Goal: Contribute content: Contribute content

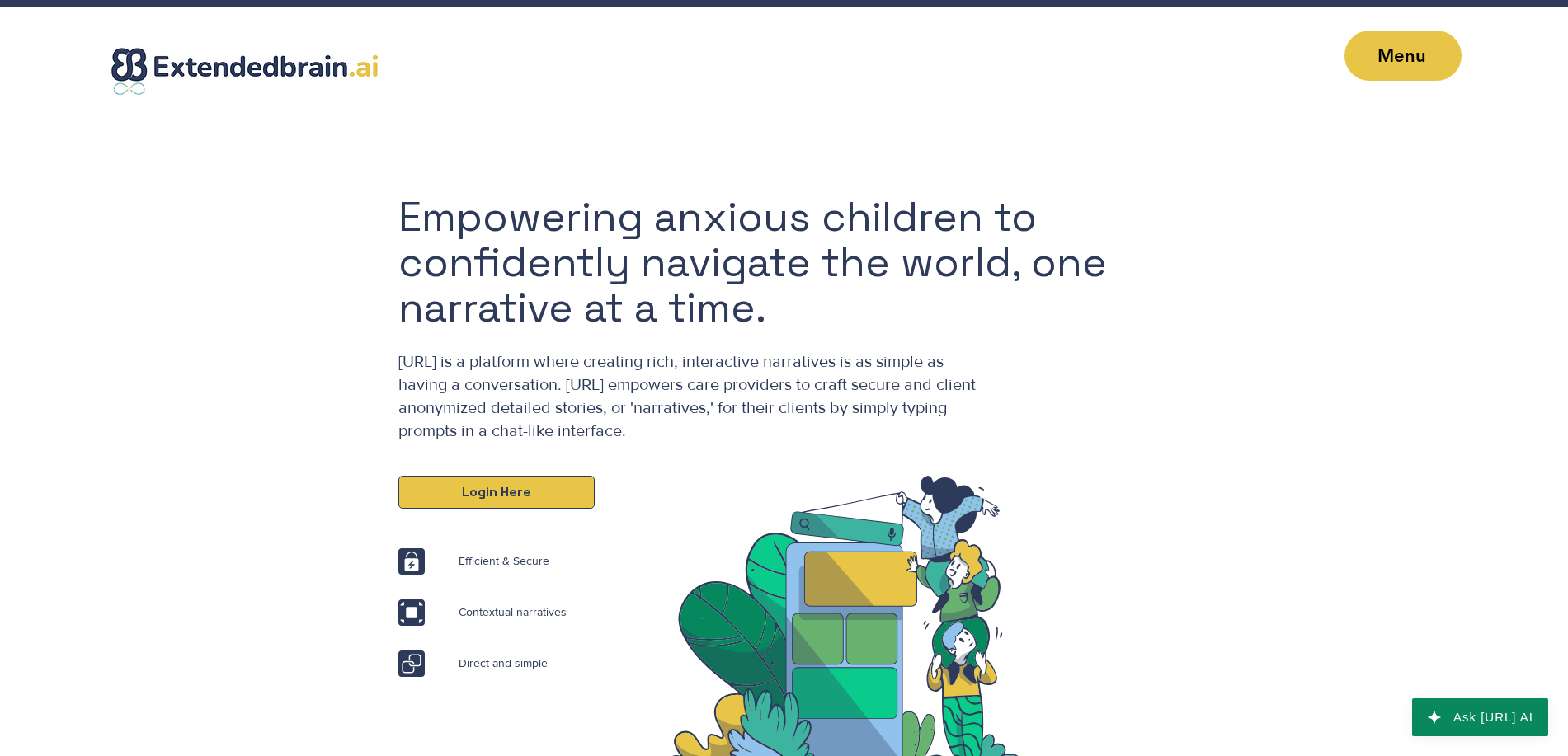
click at [447, 487] on link "Login Here" at bounding box center [497, 492] width 196 height 33
click at [474, 495] on span "Login Here" at bounding box center [497, 492] width 69 height 18
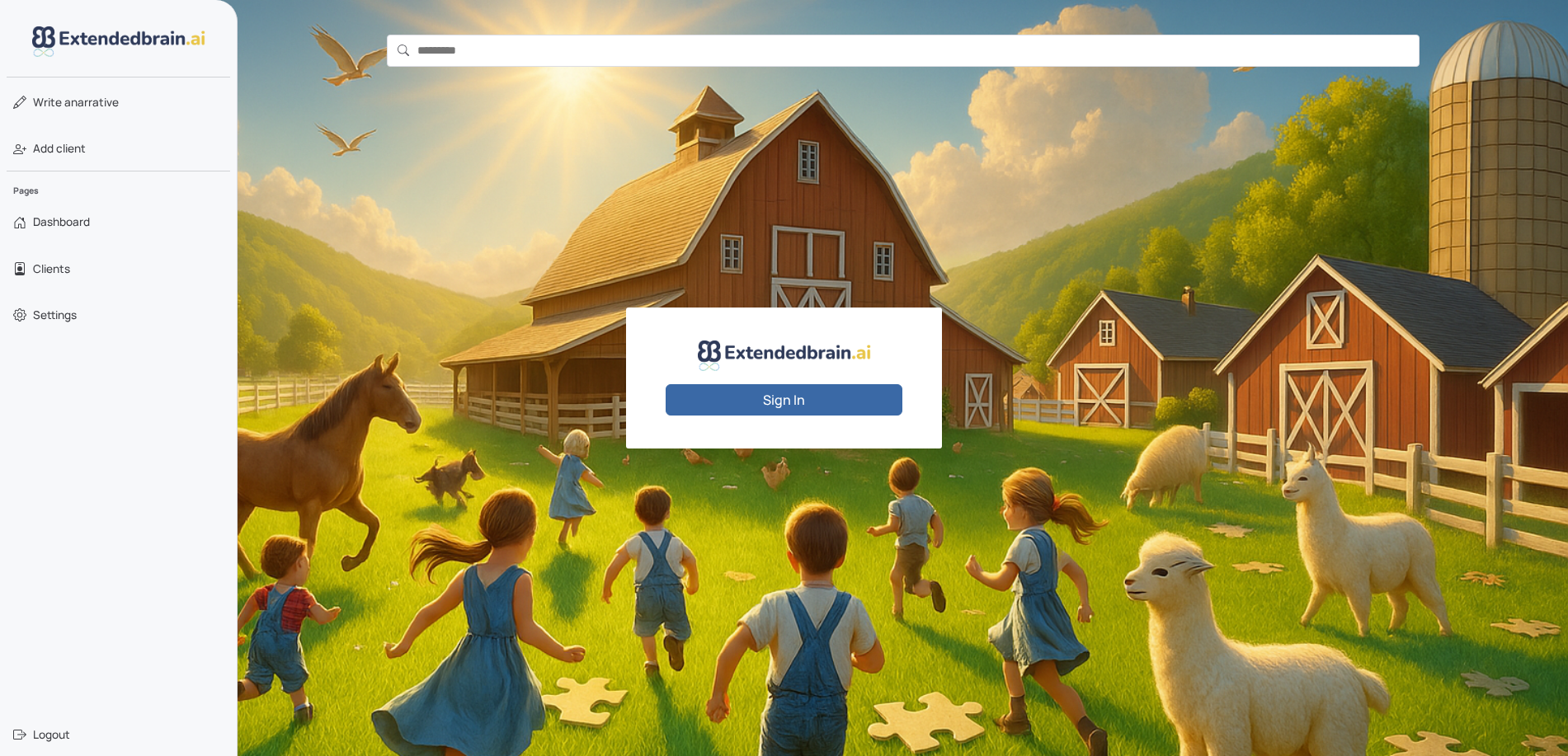
click at [805, 395] on button "Sign In" at bounding box center [784, 400] width 237 height 32
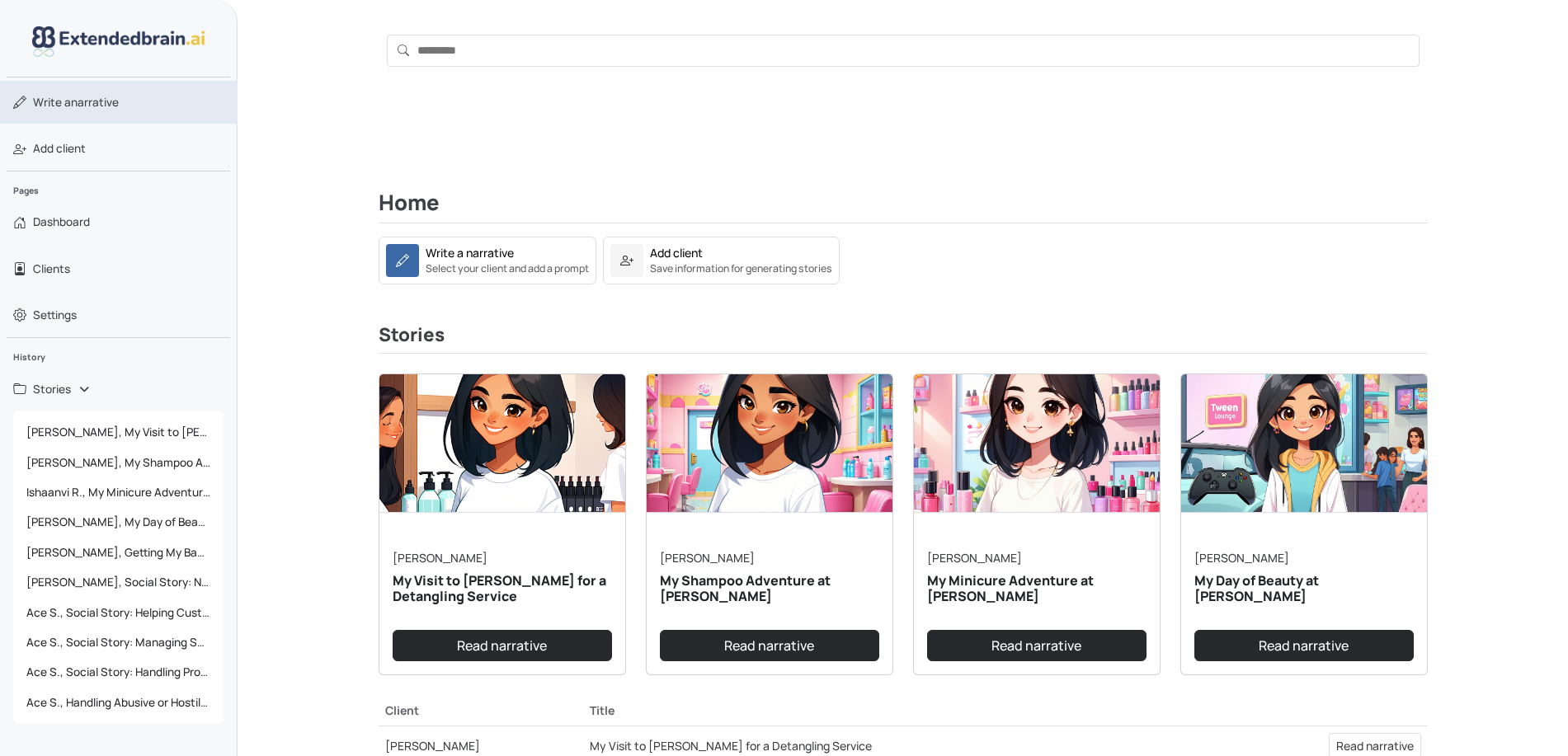
click at [107, 107] on span "Write a narrative" at bounding box center [75, 102] width 86 height 17
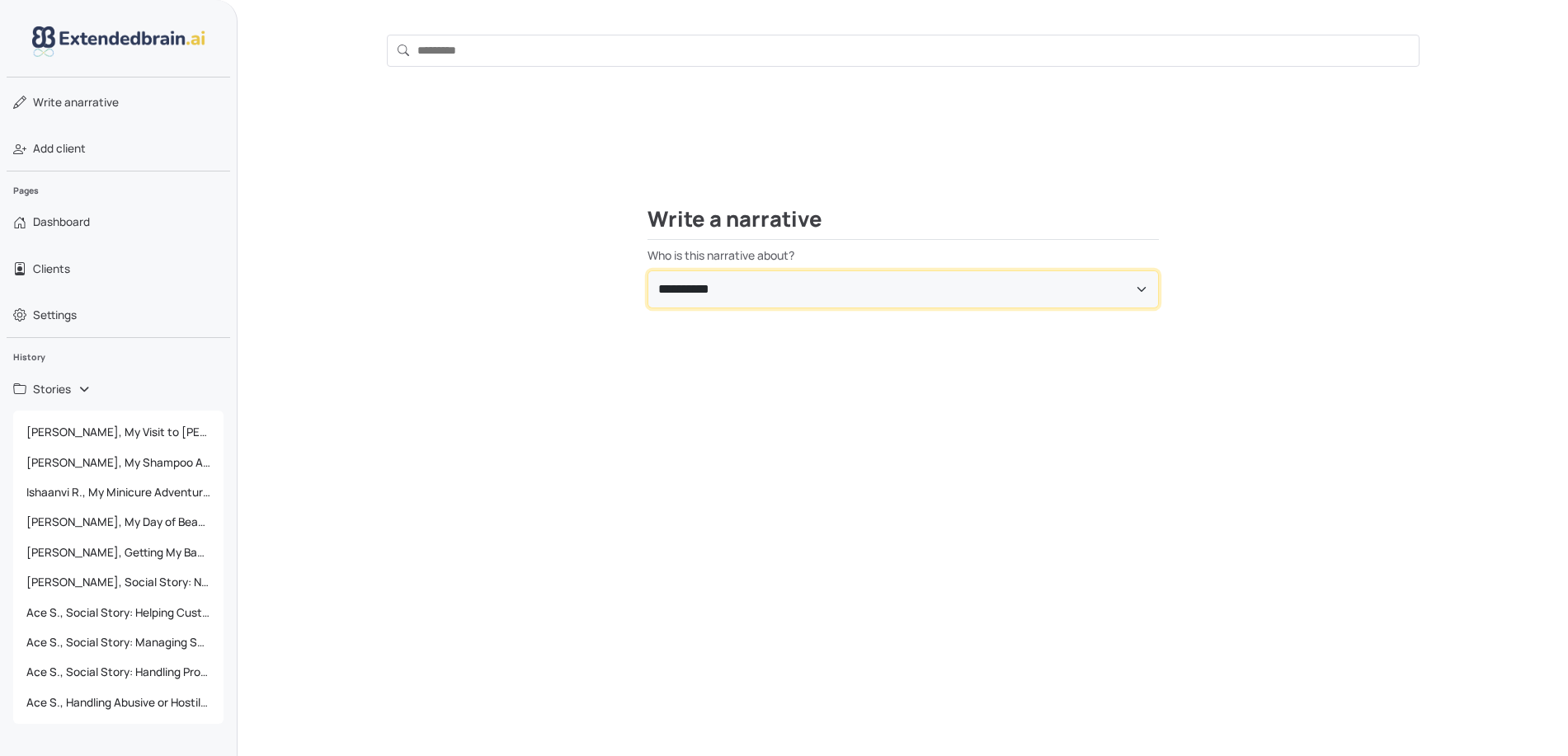
click at [830, 285] on select "**********" at bounding box center [903, 289] width 512 height 38
select select "**********"
click at [647, 270] on select "**********" at bounding box center [903, 289] width 512 height 38
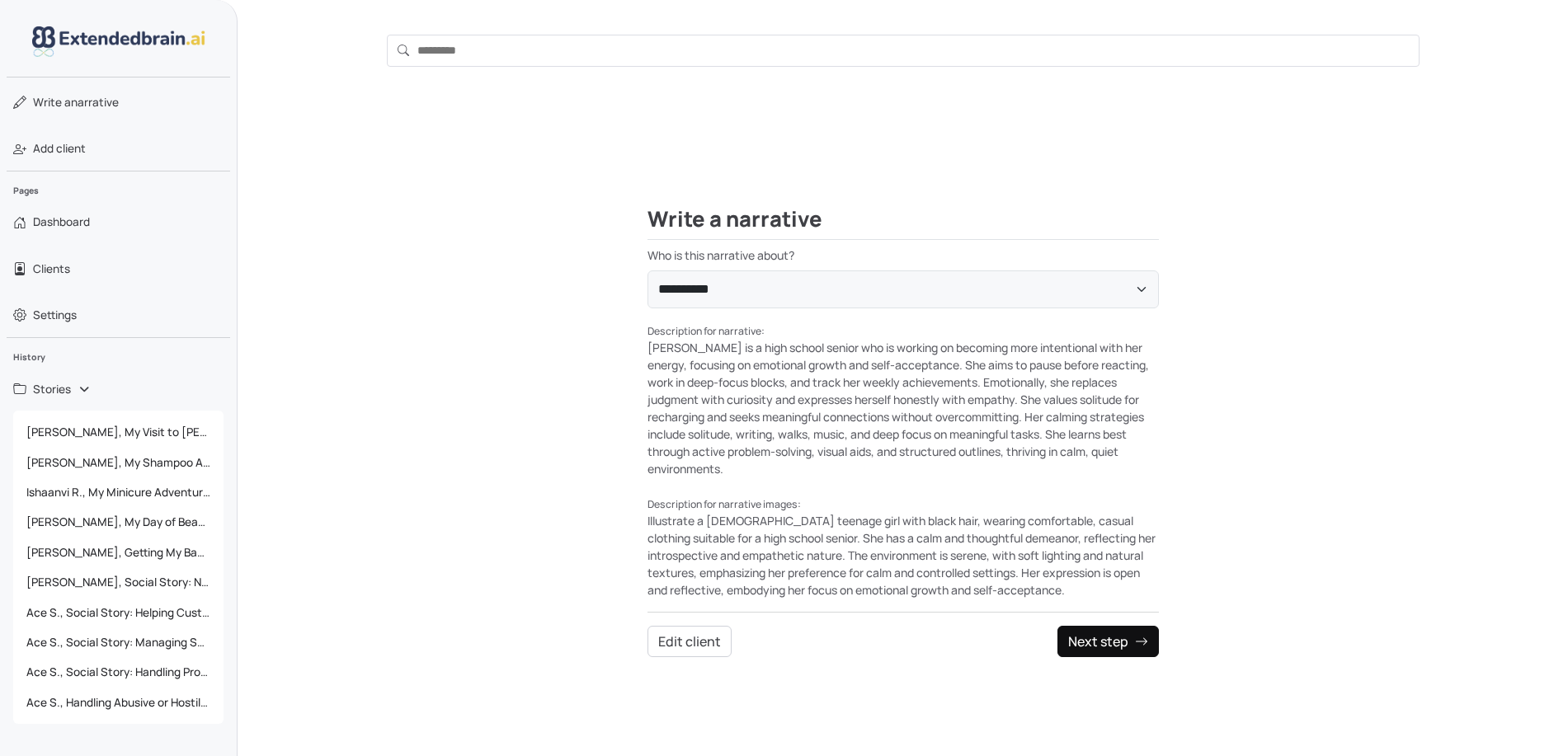
click at [1117, 641] on button "Next step" at bounding box center [1108, 642] width 102 height 32
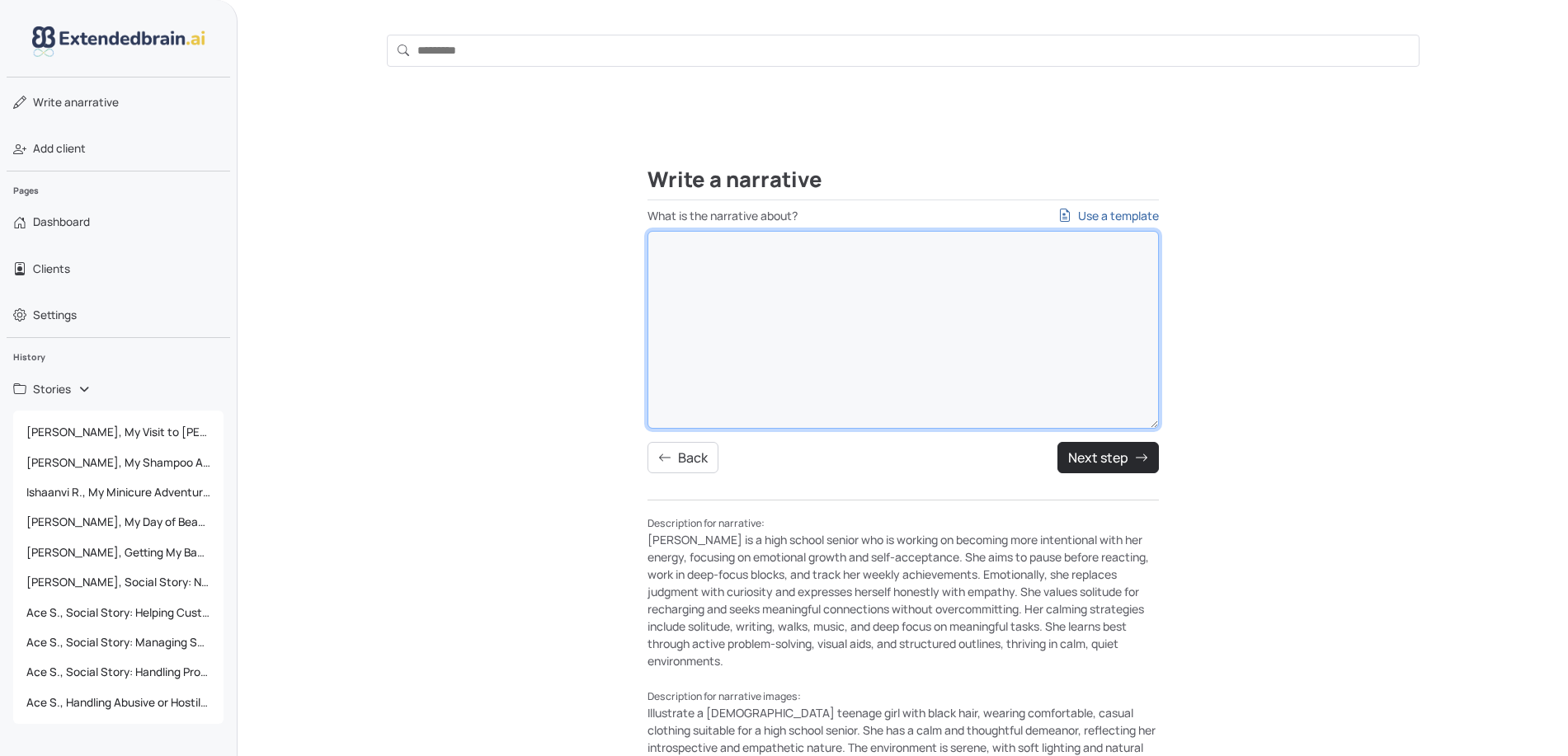
click at [844, 267] on textarea "What is the narrative about? Use a template" at bounding box center [903, 330] width 512 height 198
paste textarea "**********"
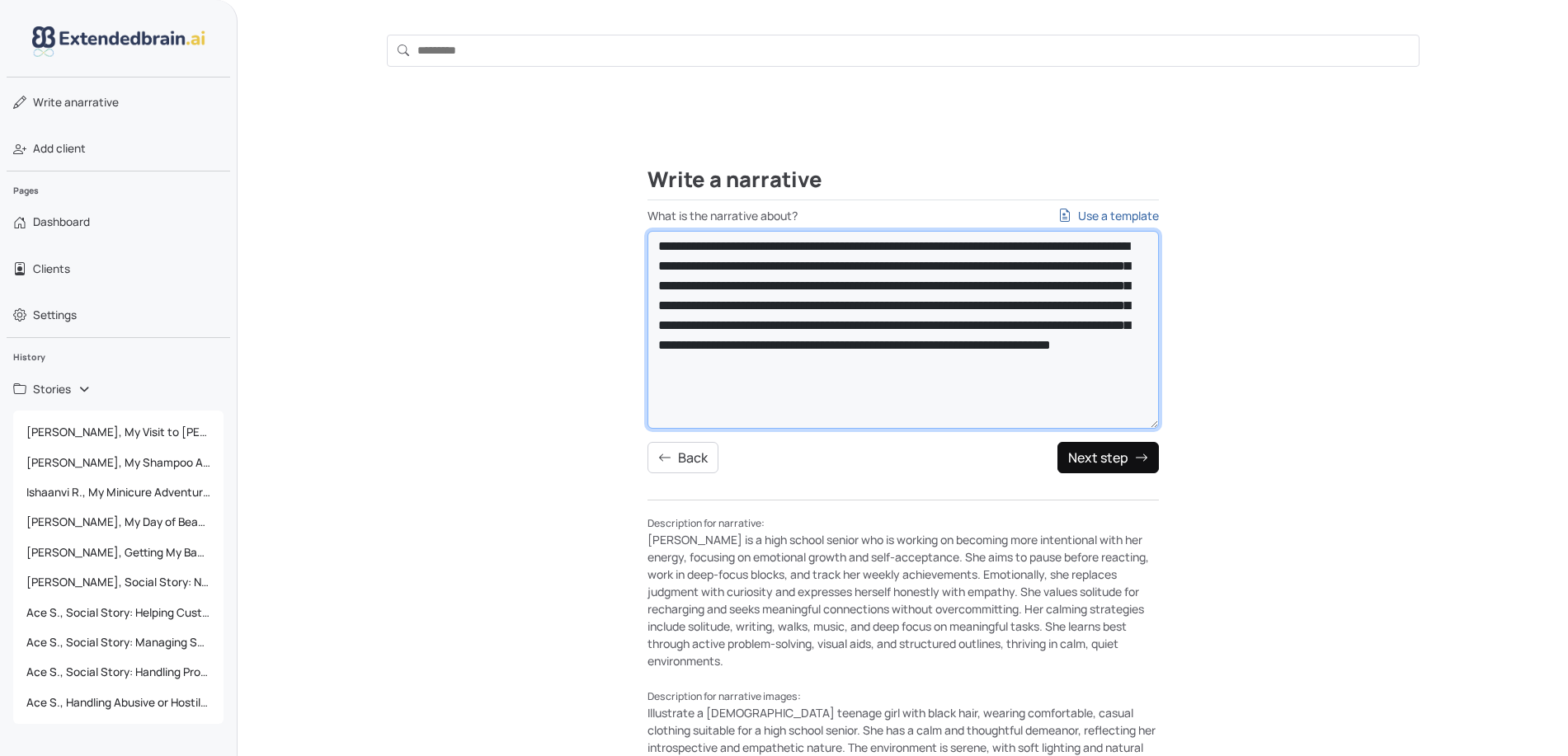
type textarea "**********"
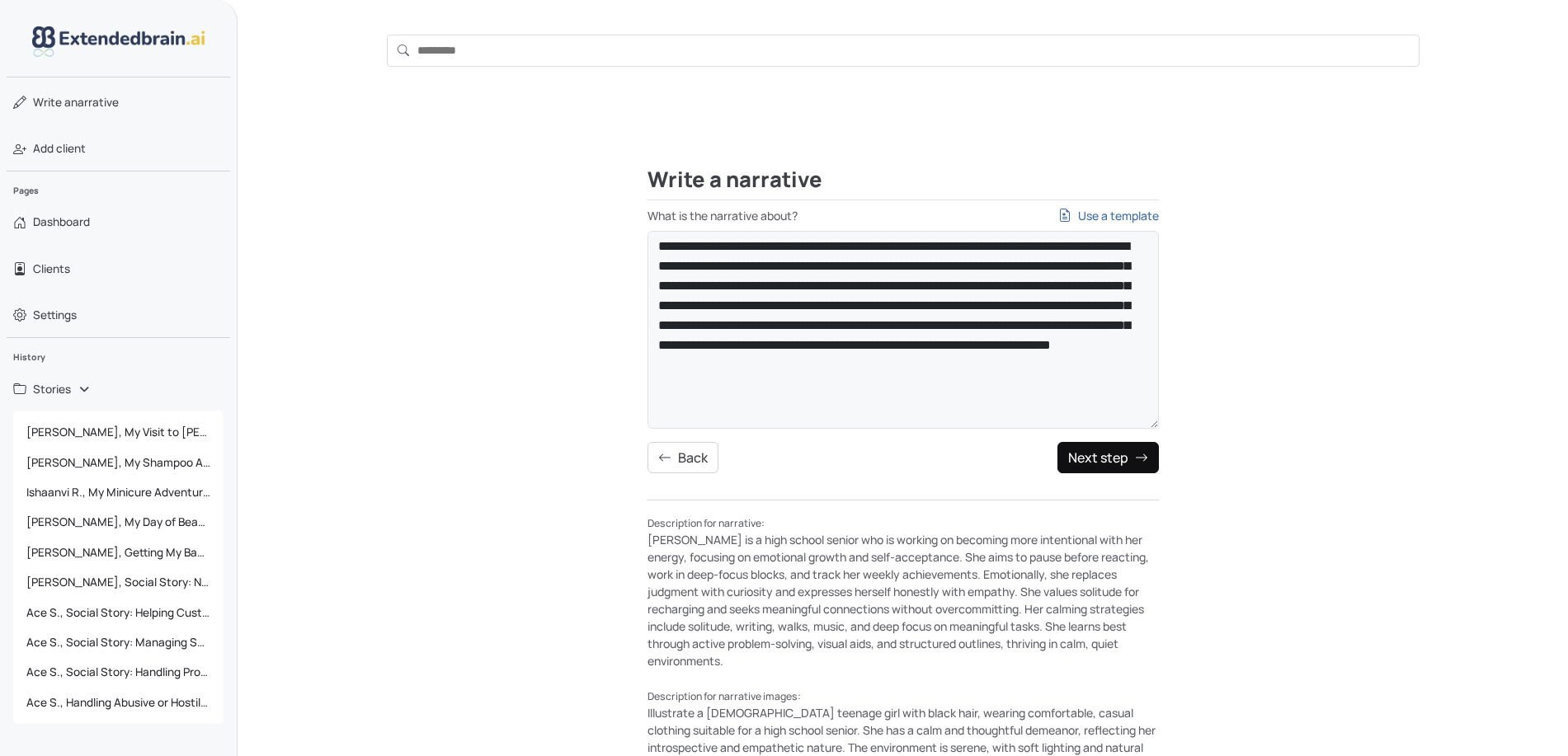
click at [1140, 462] on icon at bounding box center [1141, 457] width 13 height 13
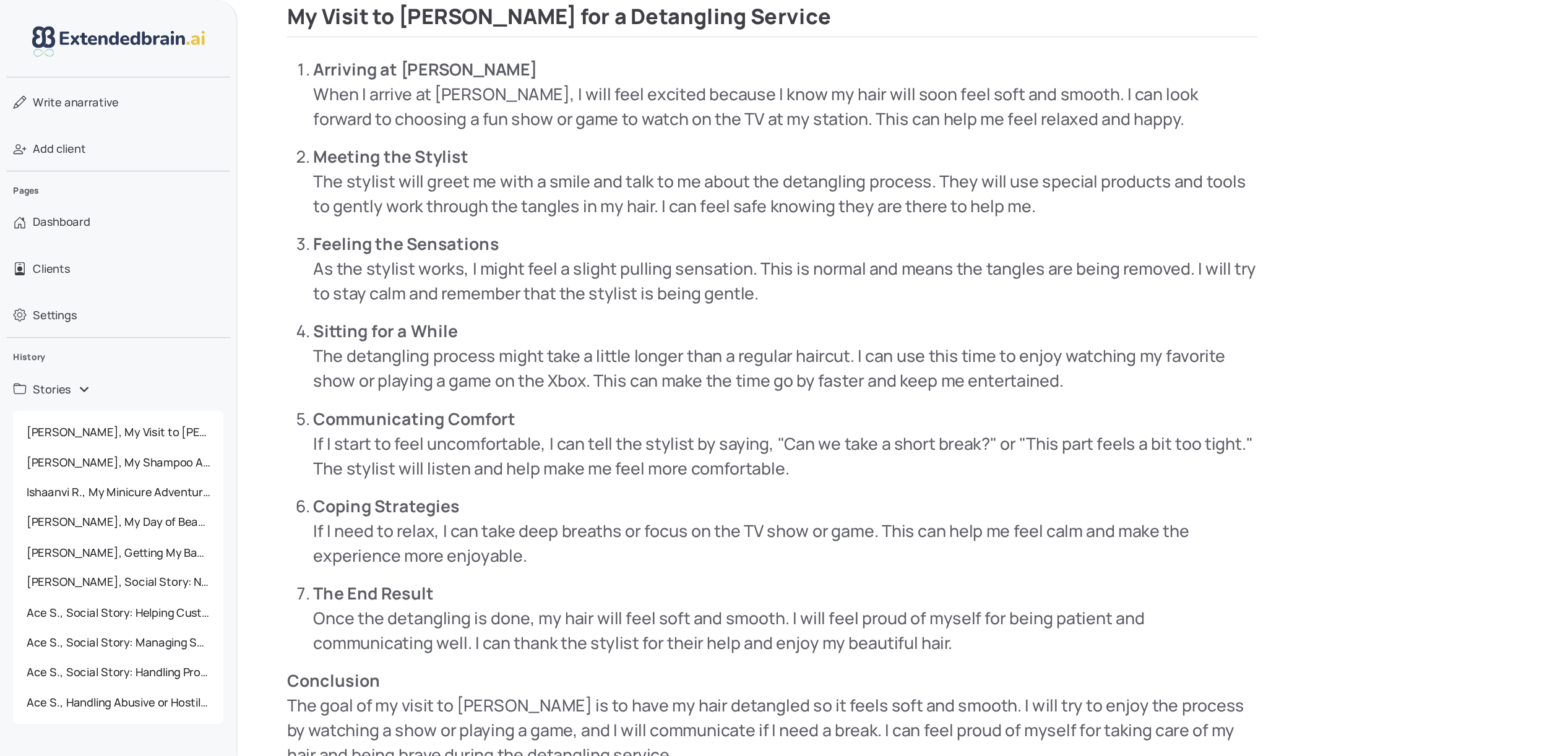
scroll to position [804, 0]
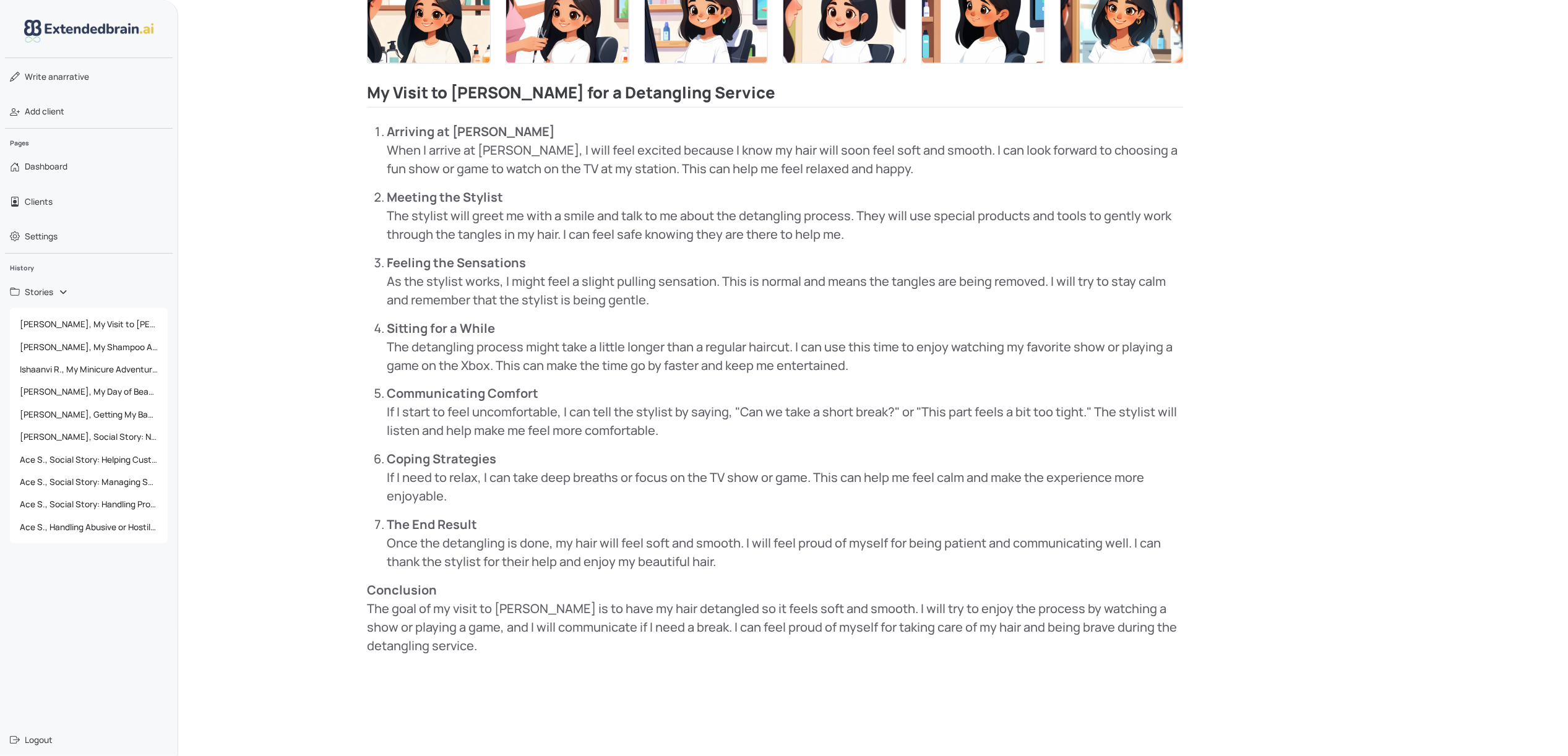
drag, startPoint x: 848, startPoint y: 13, endPoint x: 1018, endPoint y: 342, distance: 370.3
click at [1018, 342] on p "Sitting for a While The detangling process might take a little longer than a re…" at bounding box center [785, 347] width 797 height 56
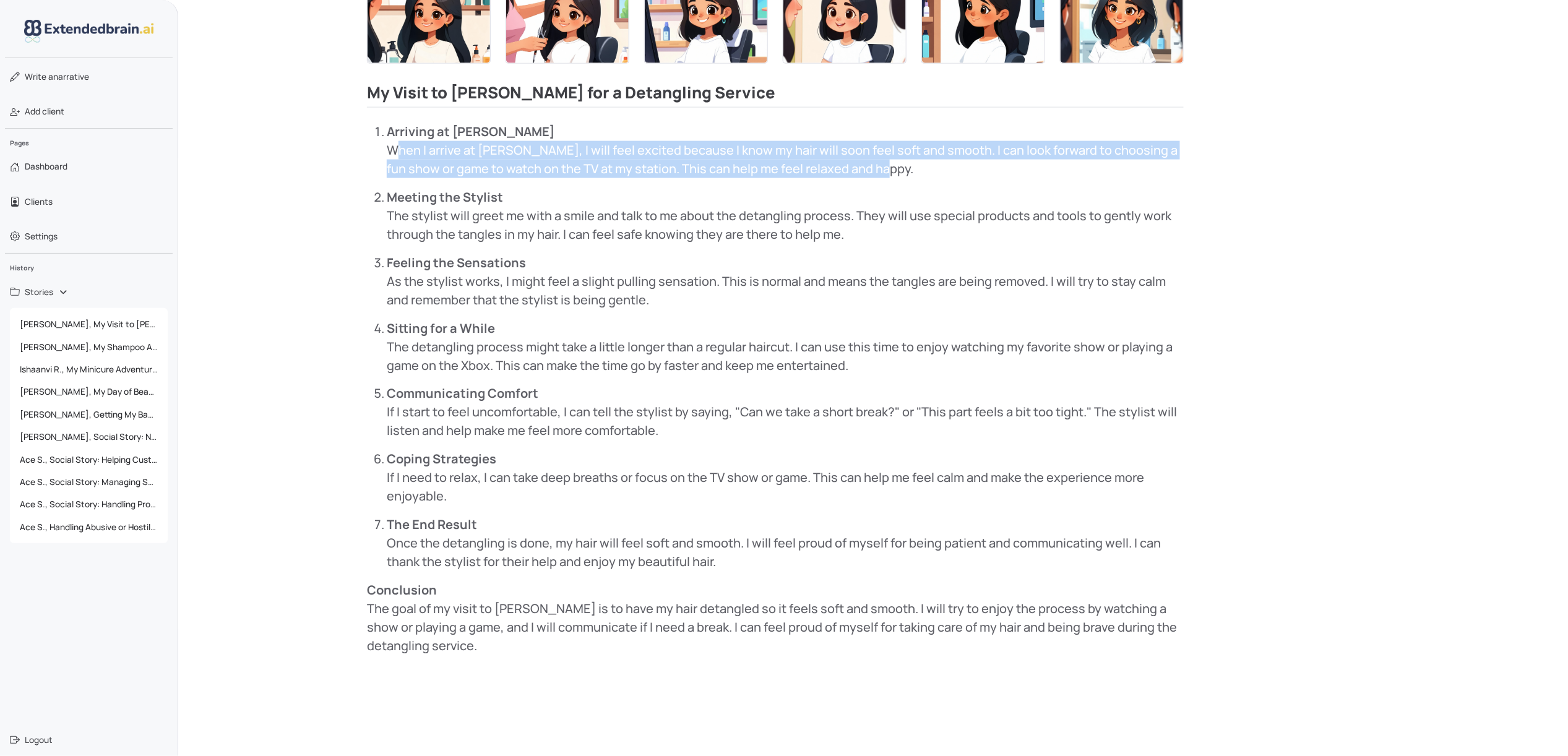
drag, startPoint x: 386, startPoint y: 147, endPoint x: 889, endPoint y: 177, distance: 503.9
click at [889, 177] on ol "Arriving at Sharkey's When I arrive at Sharkey's, I will feel excited because I…" at bounding box center [775, 347] width 817 height 449
click at [824, 165] on p "Arriving at Sharkey's When I arrive at Sharkey's, I will feel excited because I…" at bounding box center [785, 150] width 797 height 56
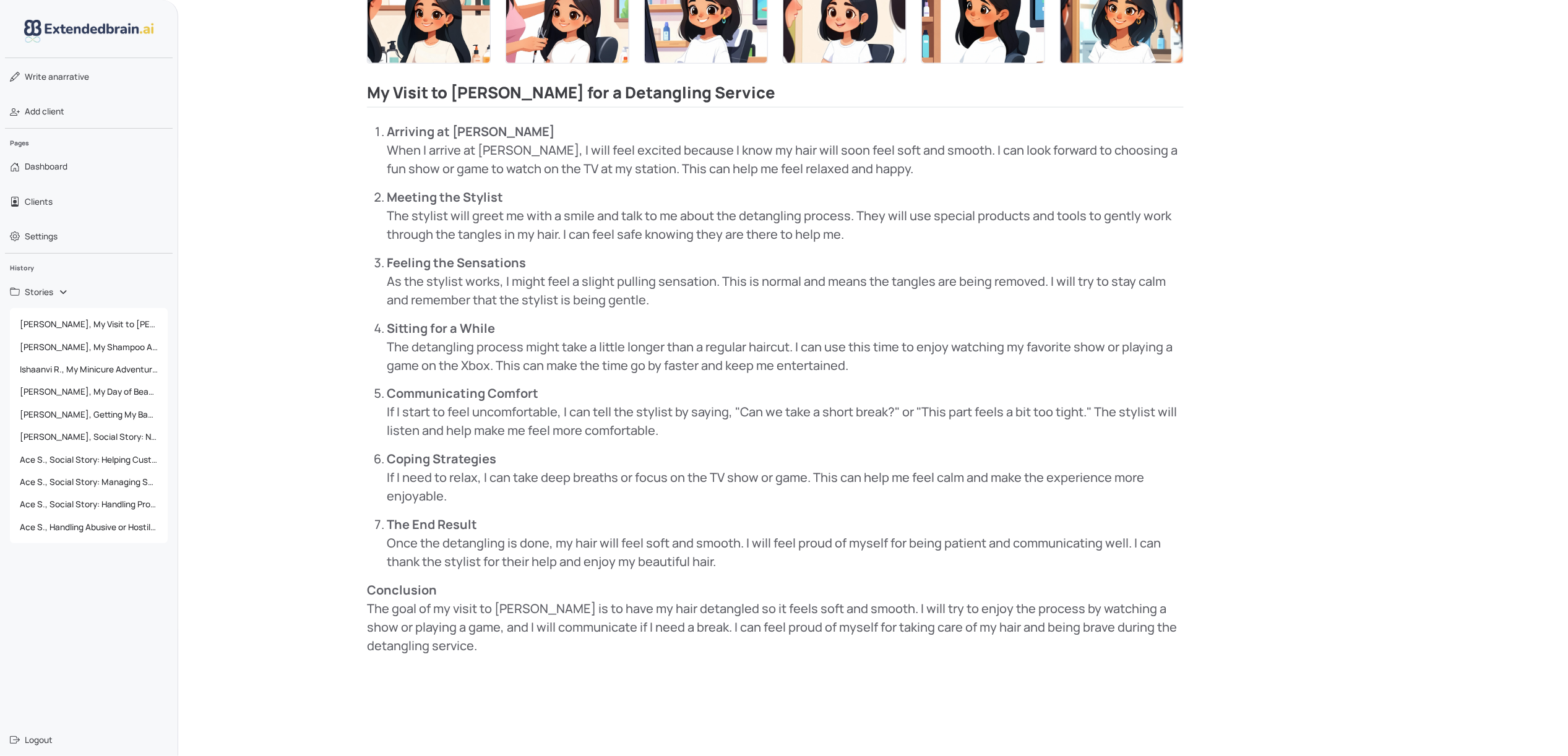
drag, startPoint x: 379, startPoint y: 219, endPoint x: 920, endPoint y: 231, distance: 541.1
click at [920, 231] on ol "Arriving at Sharkey's When I arrive at Sharkey's, I will feel excited because I…" at bounding box center [775, 347] width 817 height 449
drag, startPoint x: 388, startPoint y: 283, endPoint x: 699, endPoint y: 298, distance: 311.4
click at [699, 298] on p "Feeling the Sensations As the stylist works, I might feel a slight pulling sens…" at bounding box center [785, 281] width 797 height 56
click at [692, 278] on p "Feeling the Sensations As the stylist works, I might feel a slight pulling sens…" at bounding box center [785, 281] width 797 height 56
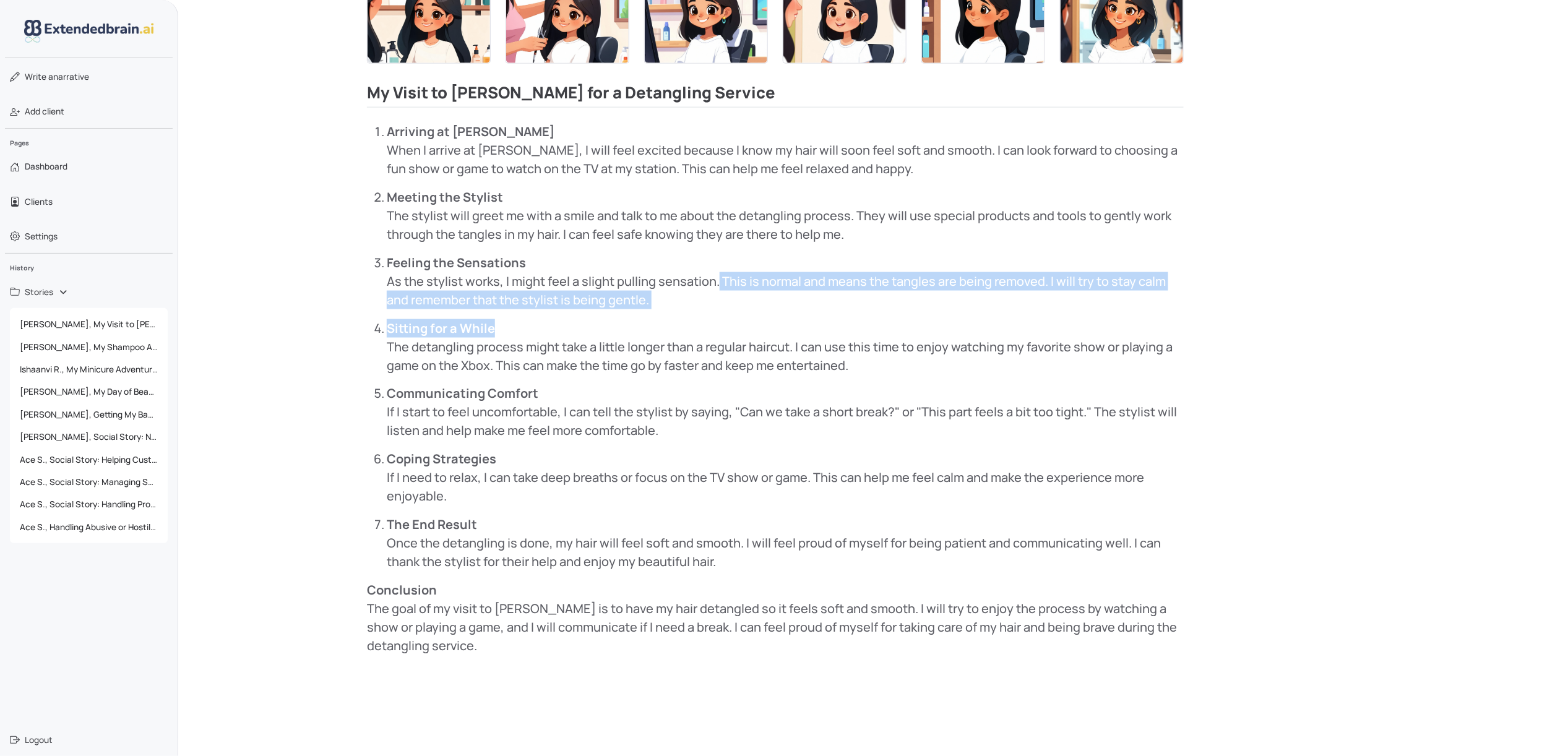
drag, startPoint x: 733, startPoint y: 295, endPoint x: 824, endPoint y: 333, distance: 98.6
click at [824, 333] on ol "Arriving at Sharkey's When I arrive at Sharkey's, I will feel excited because I…" at bounding box center [775, 347] width 817 height 449
click at [811, 284] on p "Feeling the Sensations As the stylist works, I might feel a slight pulling sens…" at bounding box center [785, 281] width 797 height 56
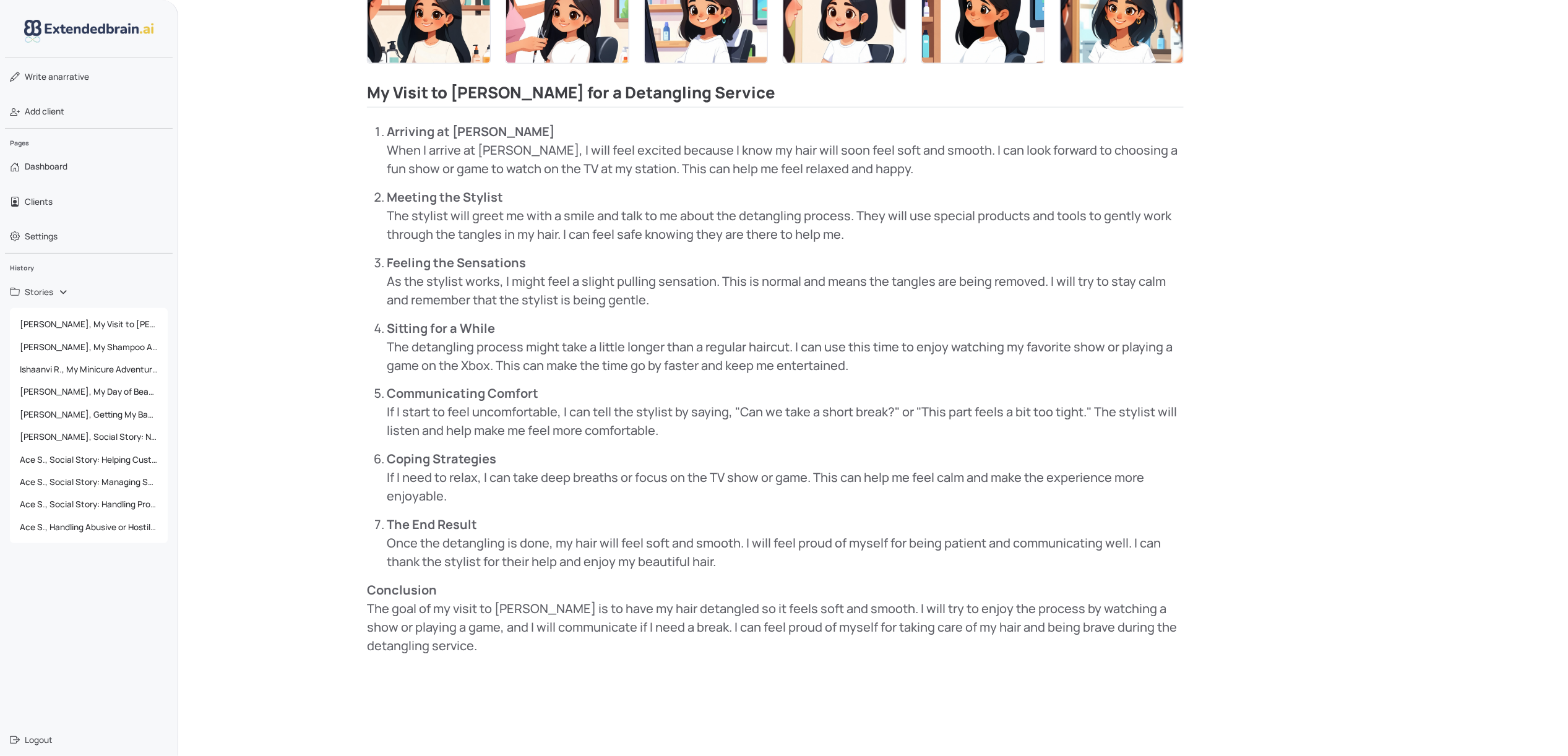
click at [503, 426] on p "Communicating Comfort If I start to feel uncomfortable, I can tell the stylist …" at bounding box center [785, 412] width 797 height 56
click at [662, 440] on p "Communicating Comfort If I start to feel uncomfortable, I can tell the stylist …" at bounding box center [785, 412] width 797 height 56
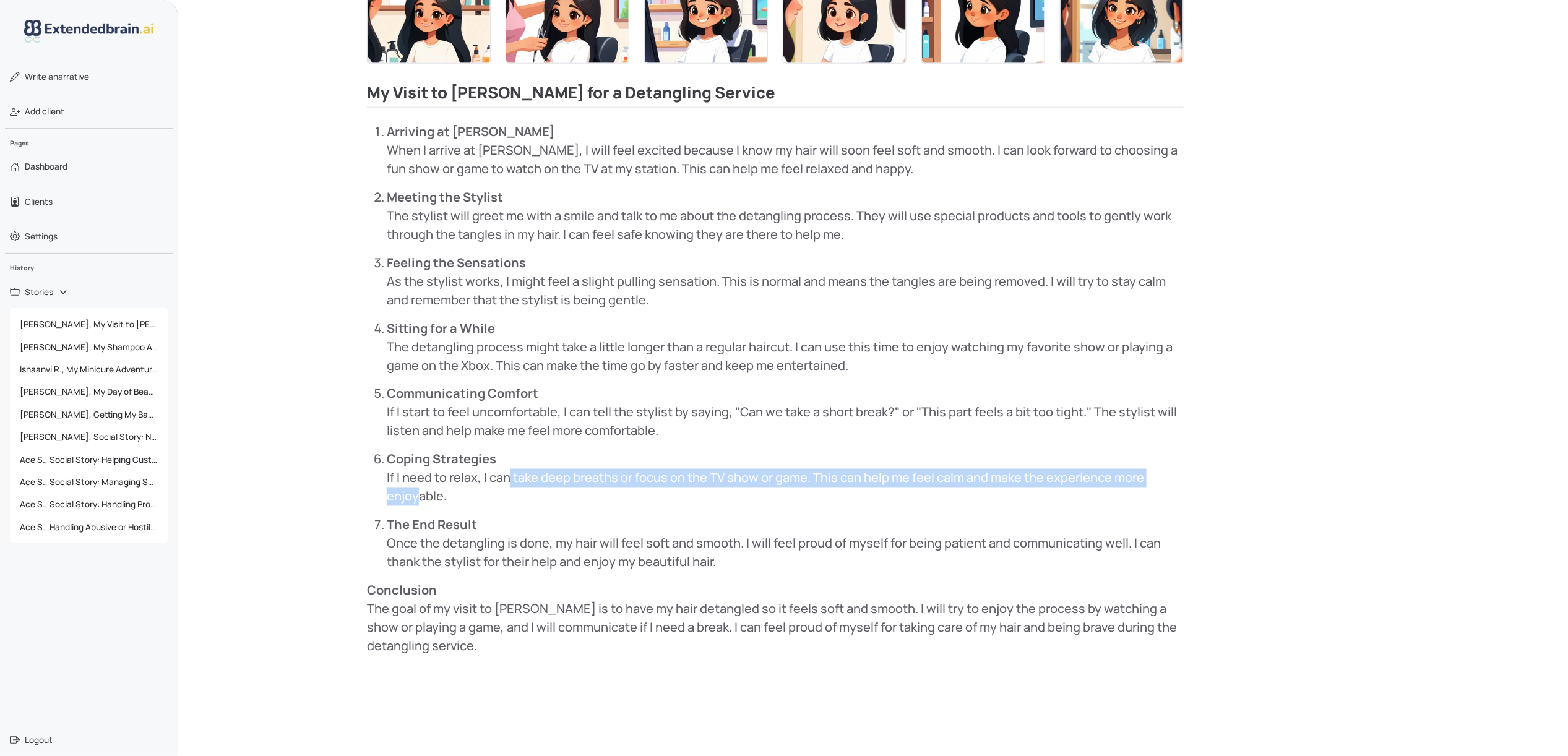
drag, startPoint x: 501, startPoint y: 489, endPoint x: 407, endPoint y: 494, distance: 94.1
click at [407, 494] on p "Coping Strategies If I need to relax, I can take deep breaths or focus on the T…" at bounding box center [785, 478] width 797 height 56
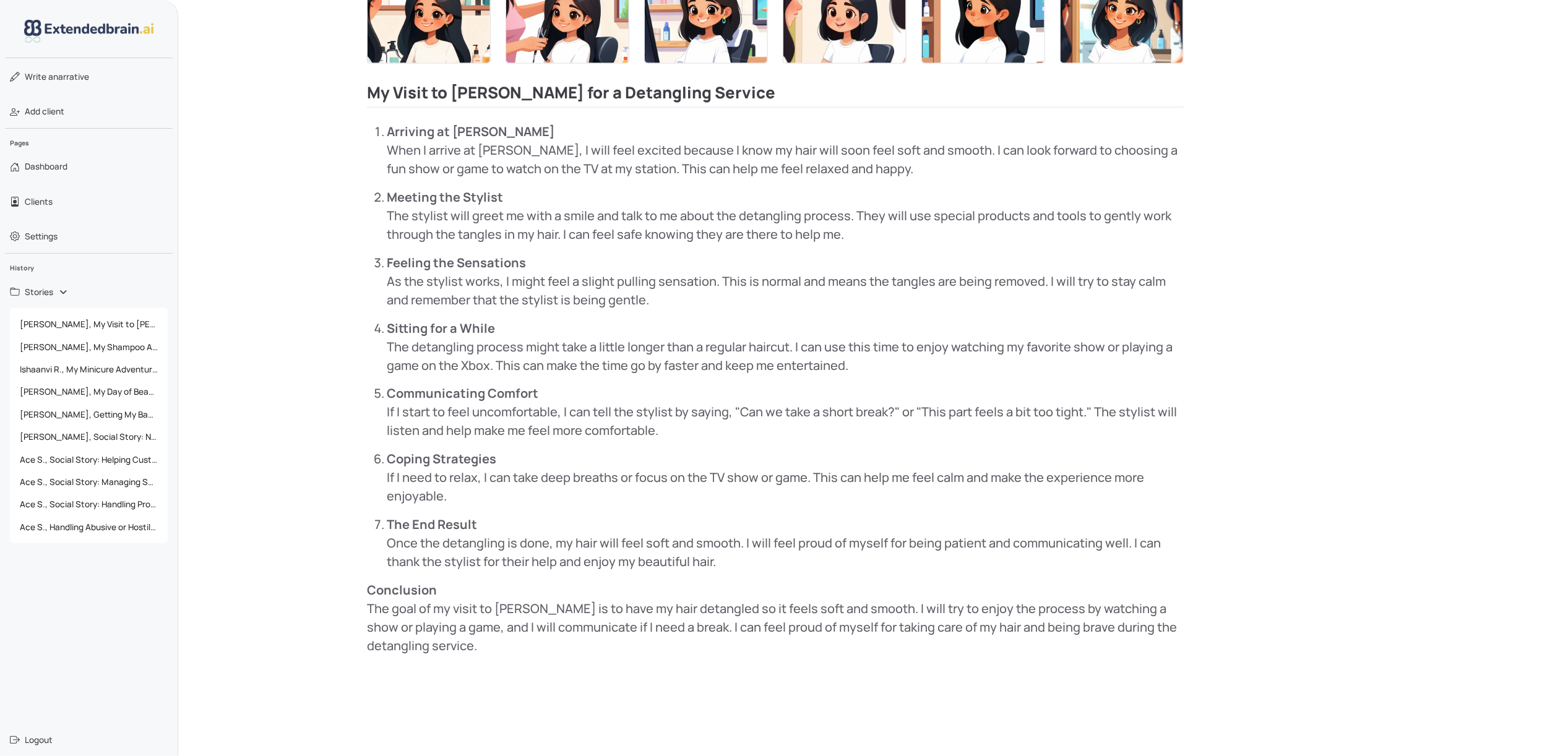
click at [406, 481] on p "Coping Strategies If I need to relax, I can take deep breaths or focus on the T…" at bounding box center [785, 478] width 797 height 56
drag, startPoint x: 480, startPoint y: 501, endPoint x: 392, endPoint y: 351, distance: 173.9
click at [392, 351] on ol "Arriving at Sharkey's When I arrive at Sharkey's, I will feel excited because I…" at bounding box center [775, 347] width 817 height 449
click at [501, 340] on p "Sitting for a While The detangling process might take a little longer than a re…" at bounding box center [785, 347] width 797 height 56
drag, startPoint x: 745, startPoint y: 565, endPoint x: 377, endPoint y: 537, distance: 369.1
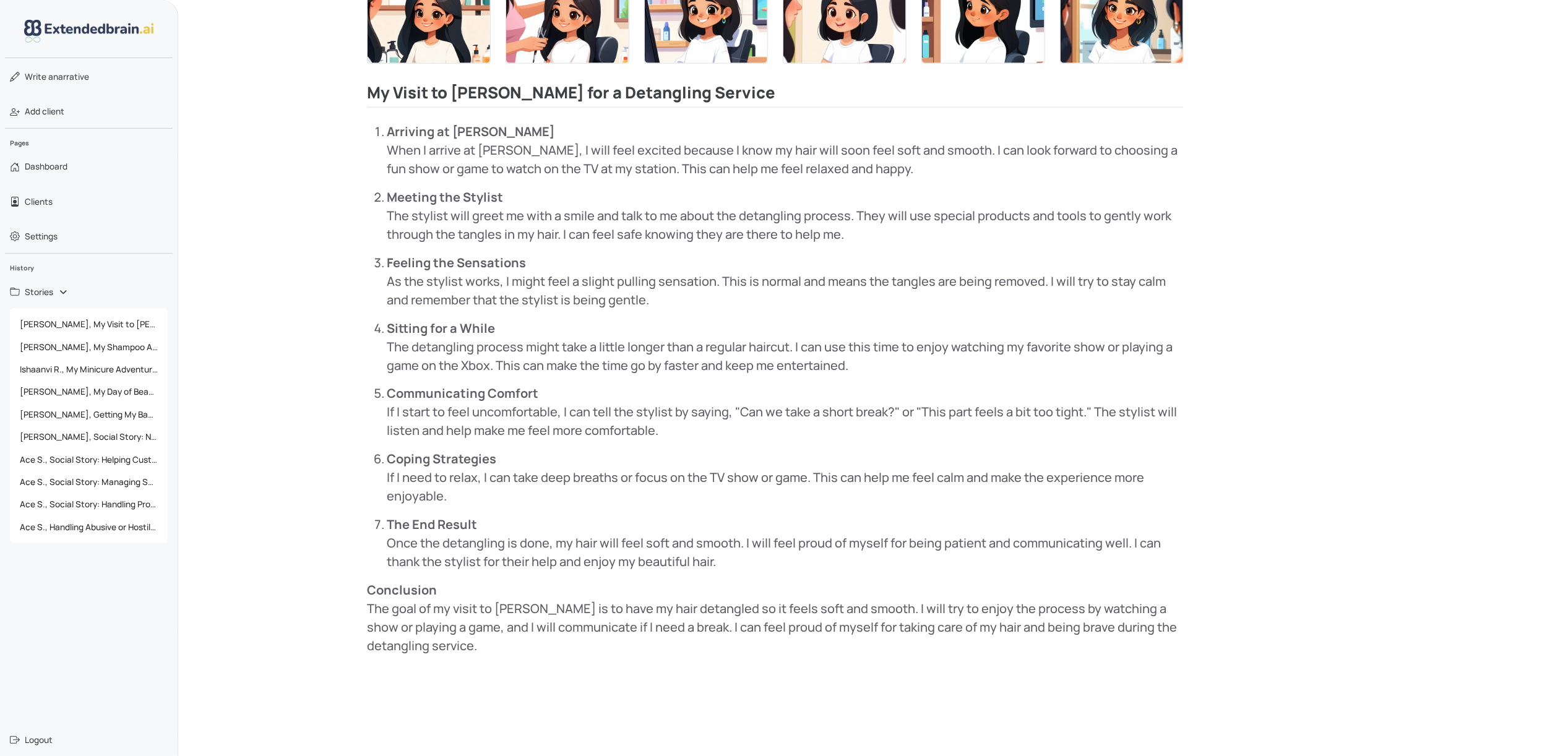
click at [387, 537] on li "The End Result Once the detangling is done, my hair will feel soft and smooth. …" at bounding box center [785, 544] width 797 height 56
click at [418, 512] on ol "Arriving at Sharkey's When I arrive at Sharkey's, I will feel excited because I…" at bounding box center [775, 347] width 817 height 449
click at [1176, 217] on section "Configure narrative Update your narrative Craft the narrative you want Share yo…" at bounding box center [1444, 92] width 173 height 1150
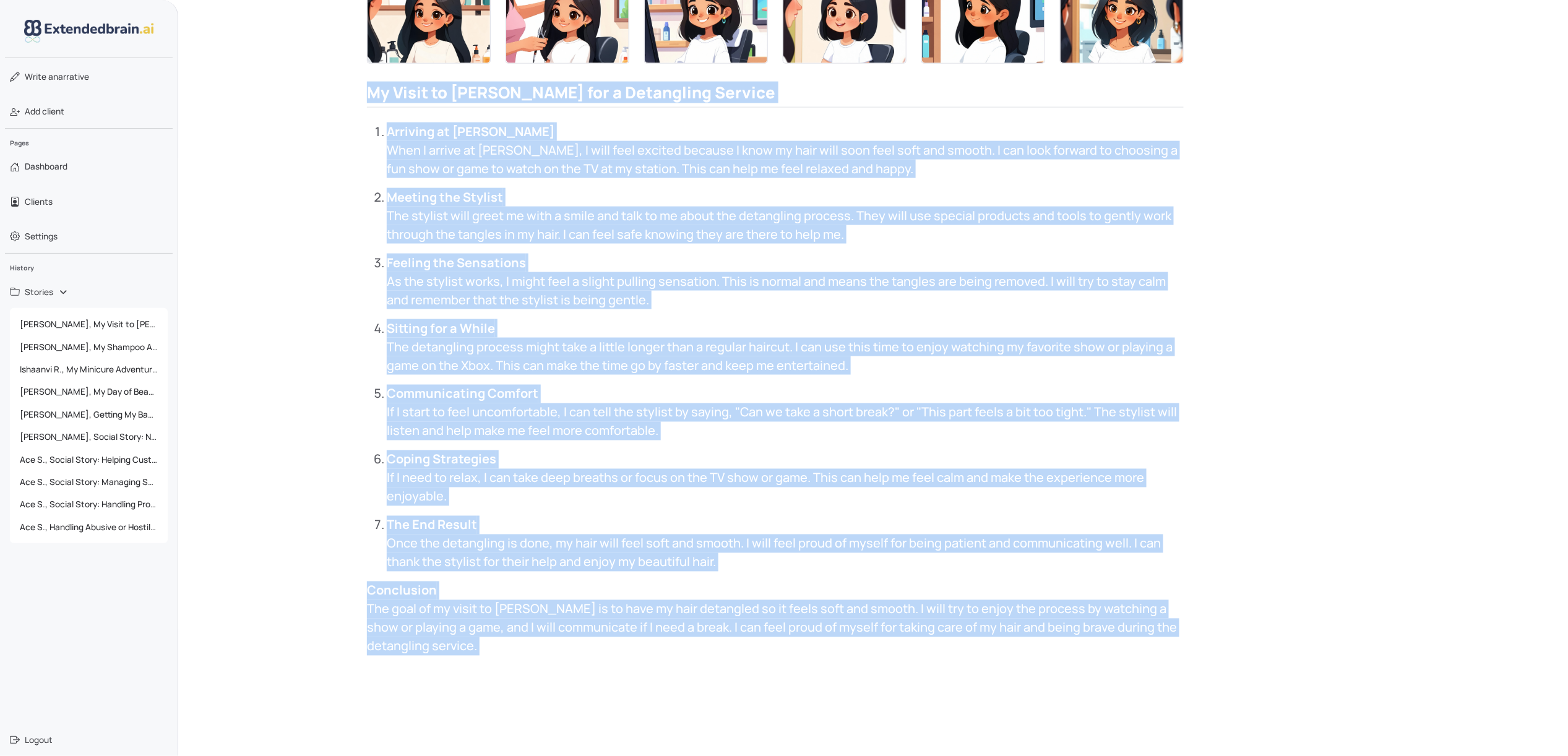
scroll to position [823, 0]
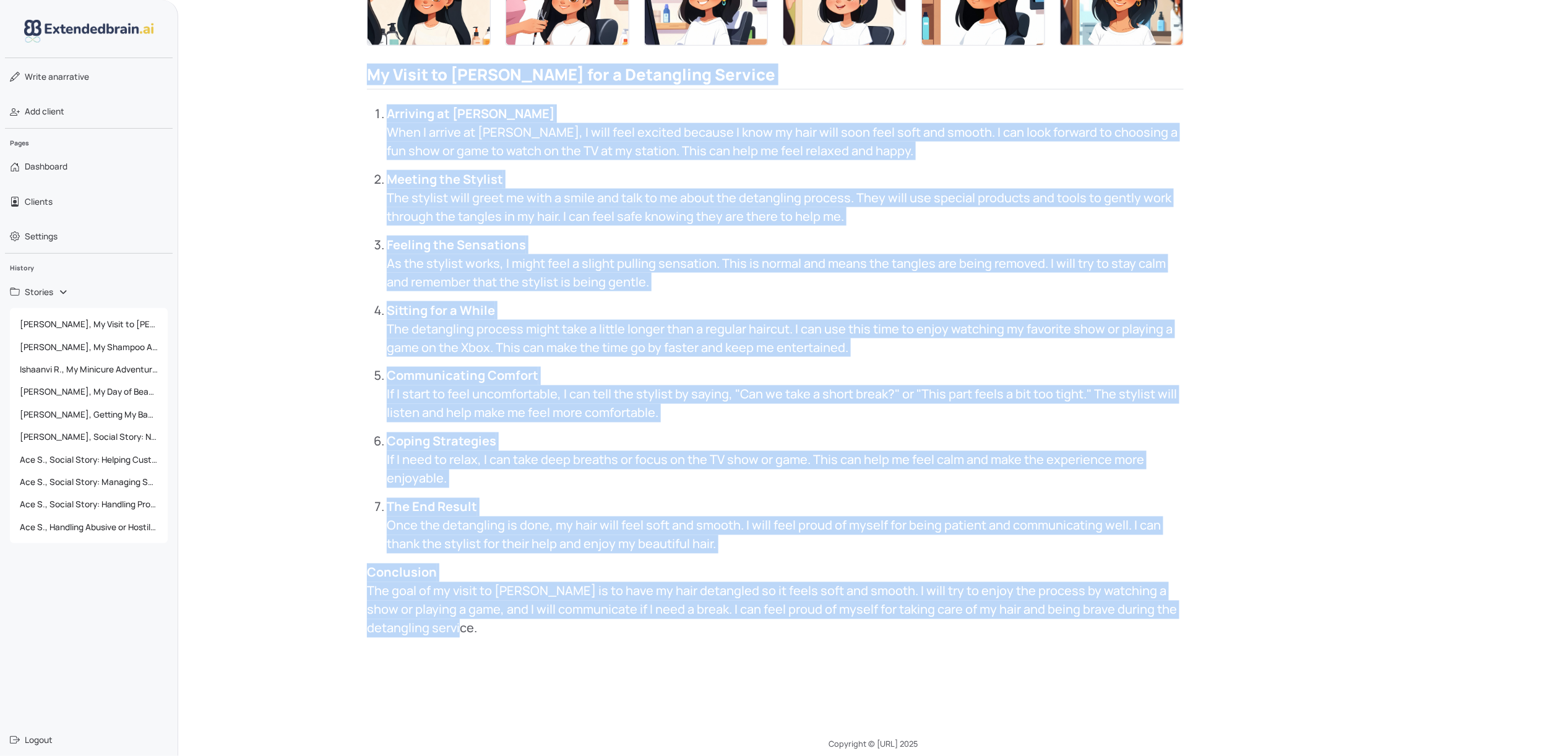
drag, startPoint x: 366, startPoint y: 92, endPoint x: 679, endPoint y: 674, distance: 660.8
click at [679, 567] on div "This image helps the person to feel excited and relaxed upon arriving at Sharke…" at bounding box center [873, 74] width 1316 height 1211
copy div "My Visit to Sharkey's for a Detangling Service Arriving at Sharkey's When I arr…"
click at [122, 82] on link "Write a narrative" at bounding box center [89, 76] width 178 height 32
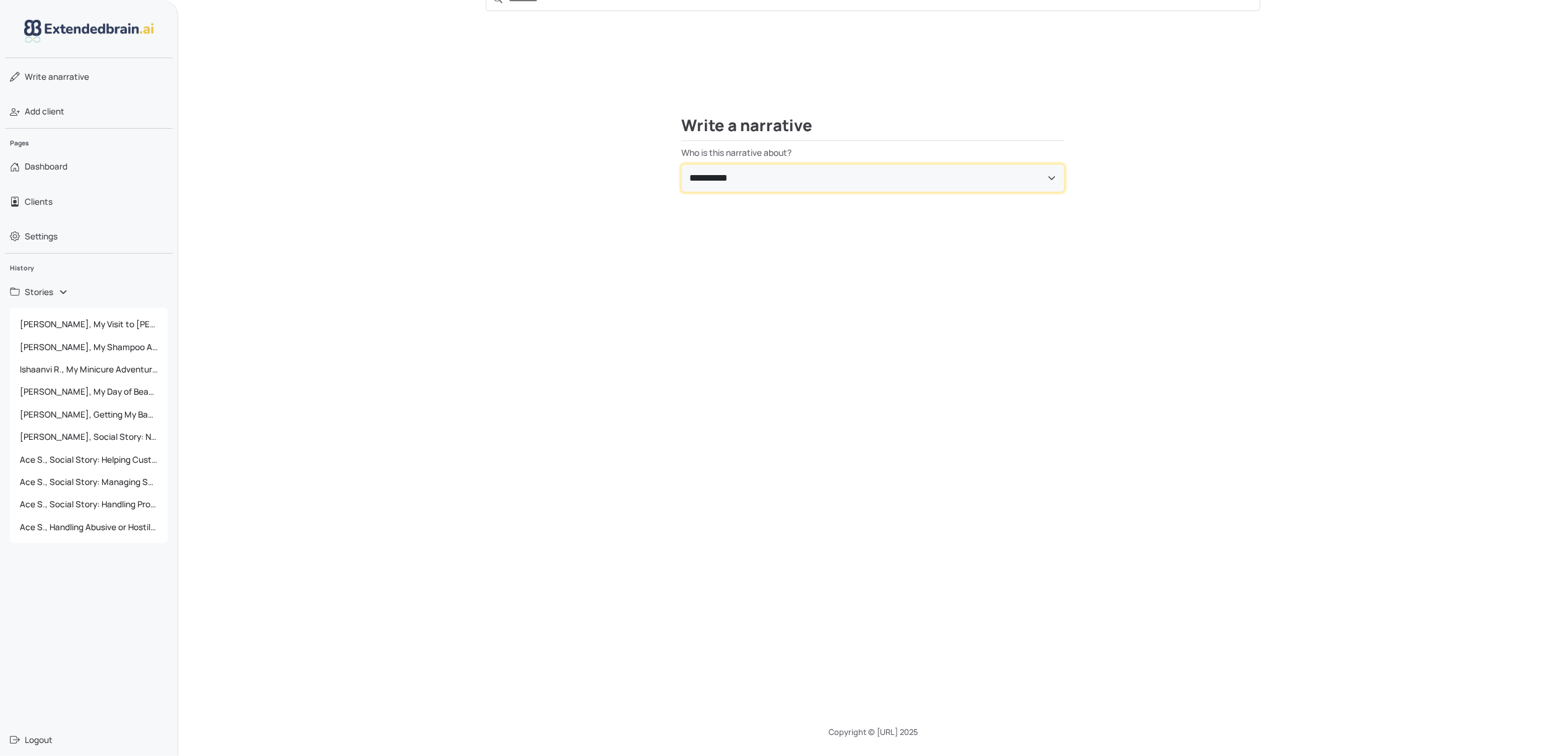
click at [797, 176] on select "**********" at bounding box center [873, 178] width 384 height 28
select select "**********"
click at [682, 164] on select "**********" at bounding box center [873, 178] width 384 height 28
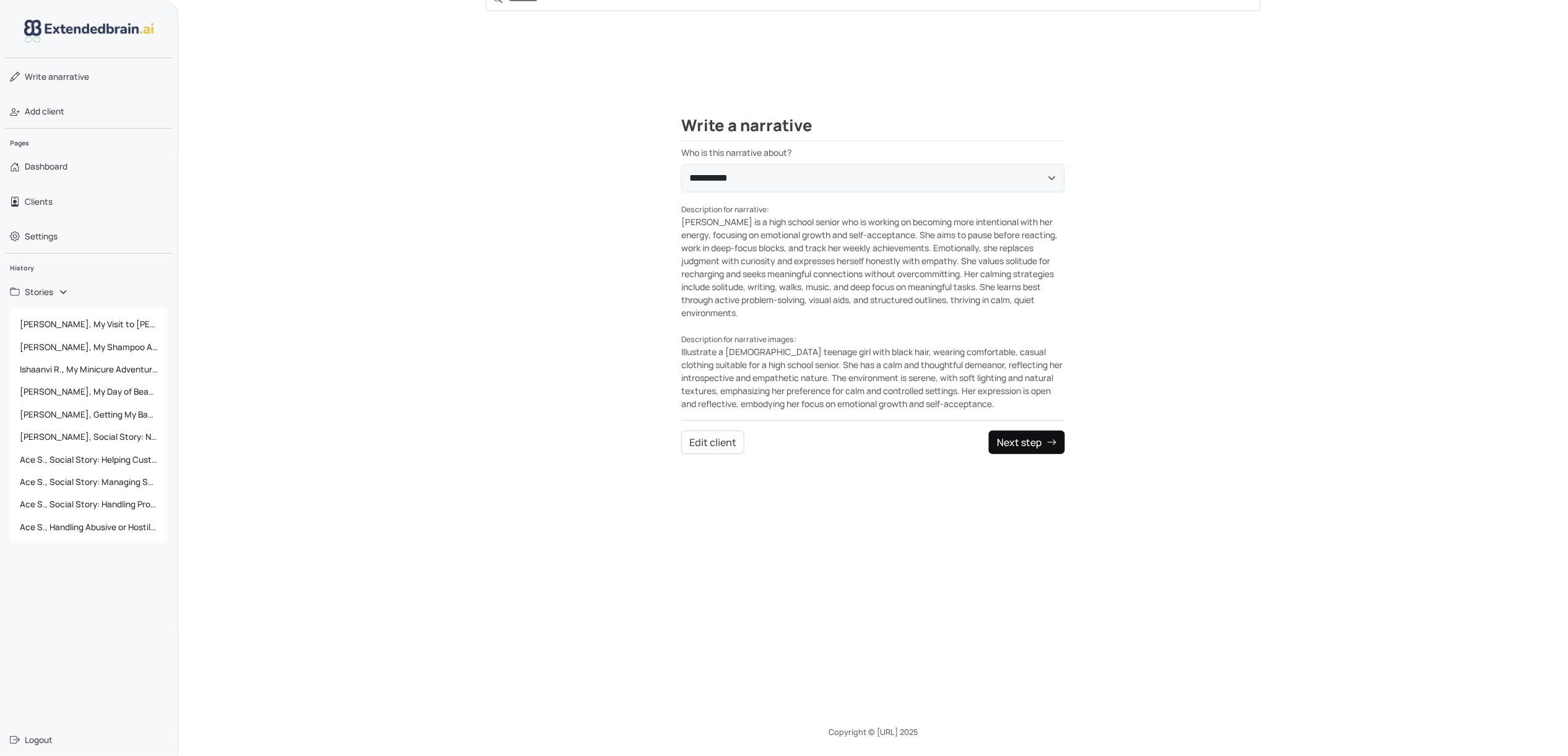
click at [1013, 444] on button "Next step" at bounding box center [1027, 443] width 76 height 24
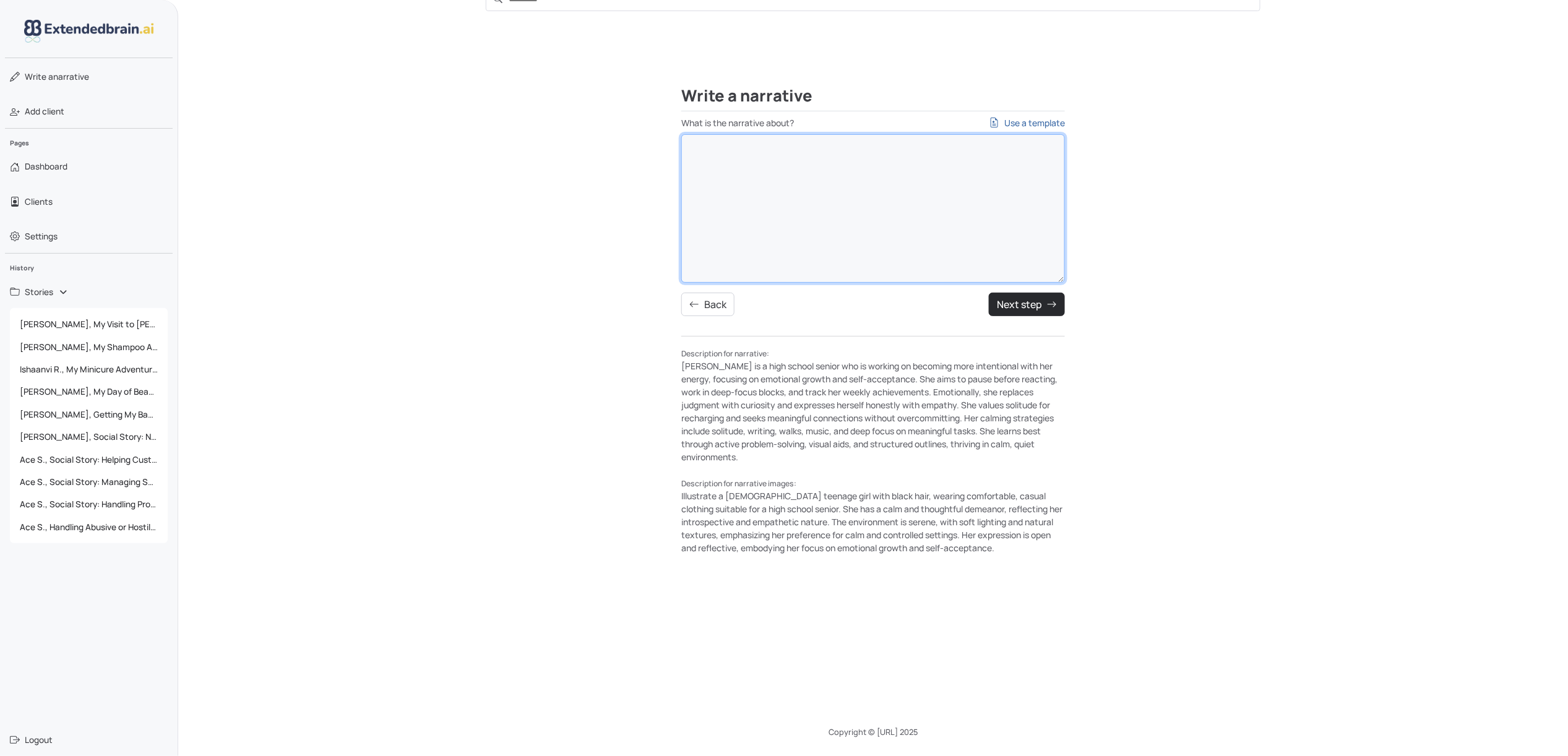
click at [793, 169] on textarea "What is the narrative about? Use a template" at bounding box center [873, 209] width 384 height 149
paste textarea "**********"
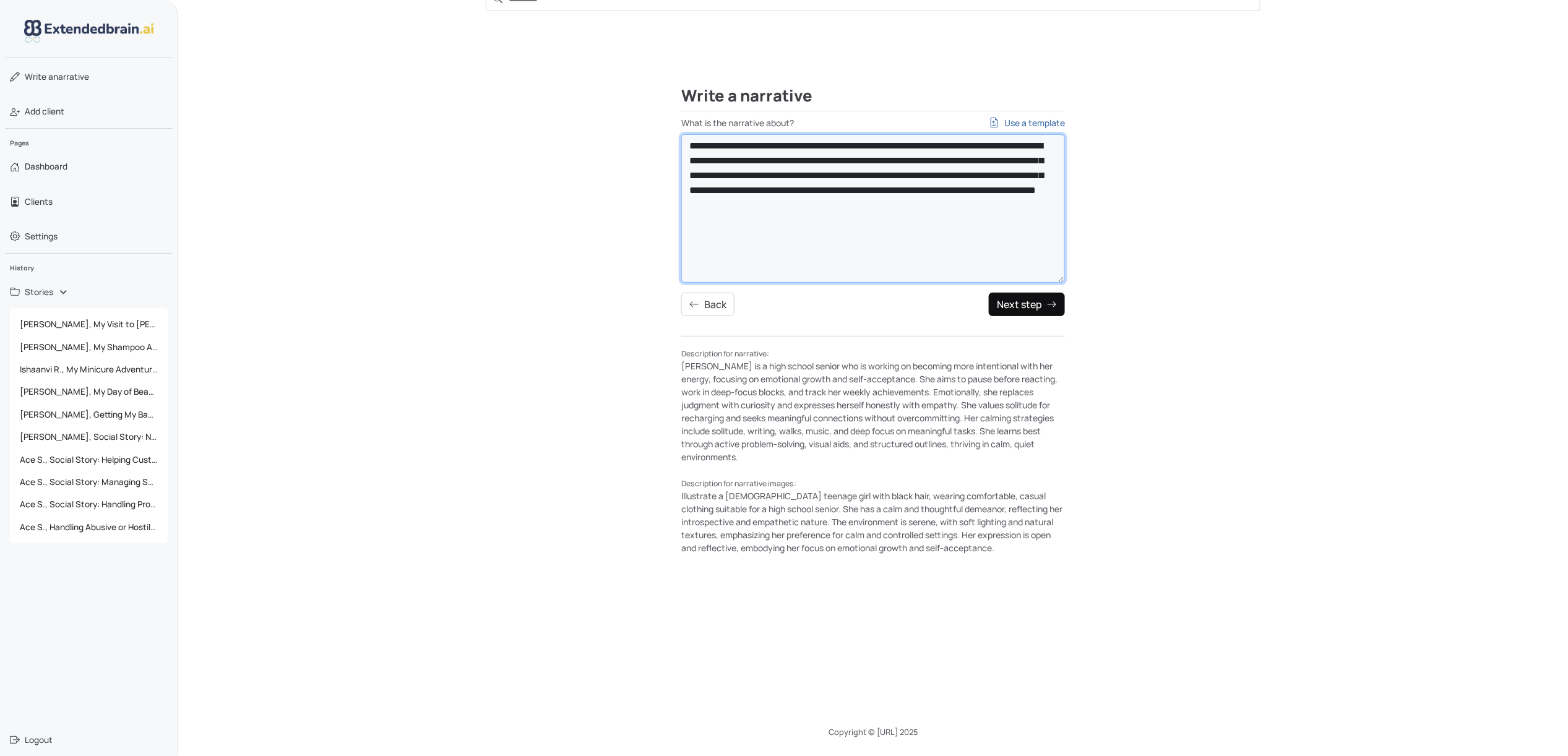
type textarea "**********"
click at [1028, 307] on button "Next step" at bounding box center [1027, 304] width 76 height 24
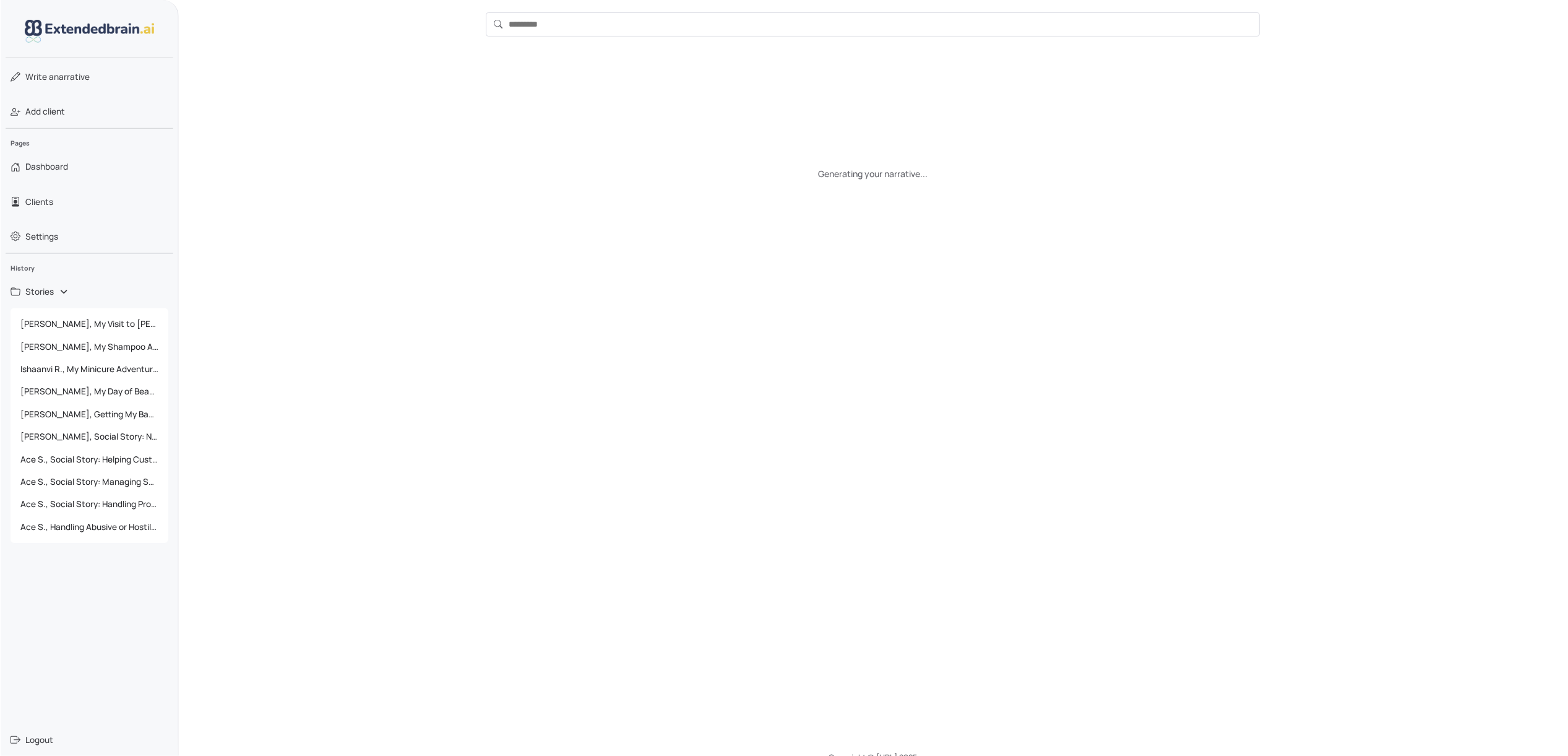
scroll to position [0, 0]
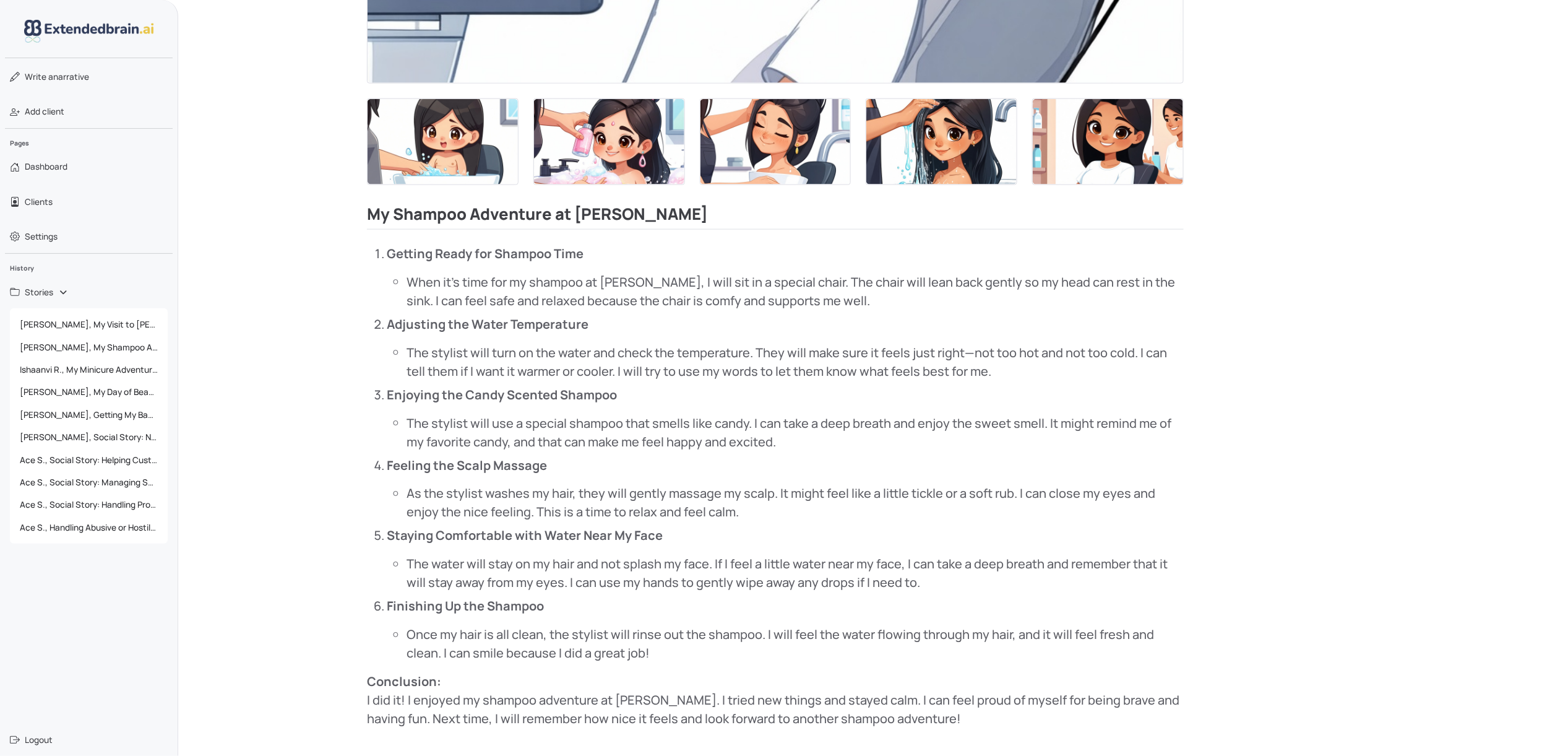
scroll to position [804, 0]
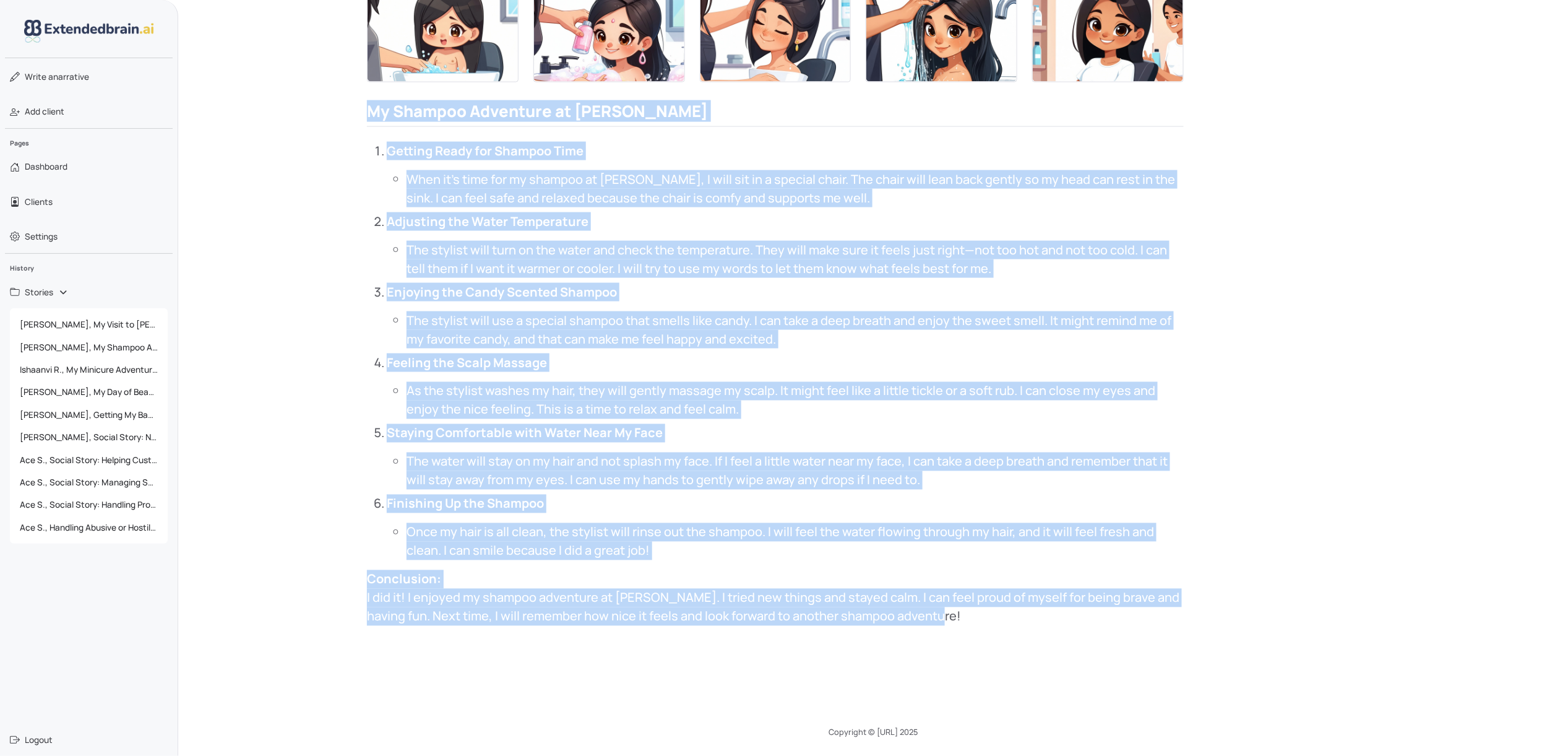
drag, startPoint x: 365, startPoint y: 110, endPoint x: 1072, endPoint y: 630, distance: 877.6
click at [1072, 567] on div "This image helps the person to understand the beginning of the shampoo process …" at bounding box center [775, 78] width 1120 height 1115
copy div "My Shampoo Adventure at Sharkey's Getting Ready for Shampoo Time When it's time…"
click at [852, 567] on p "Conclusion: I did it! I enjoyed my shampoo adventure at Sharkey's. I tried new …" at bounding box center [775, 598] width 817 height 56
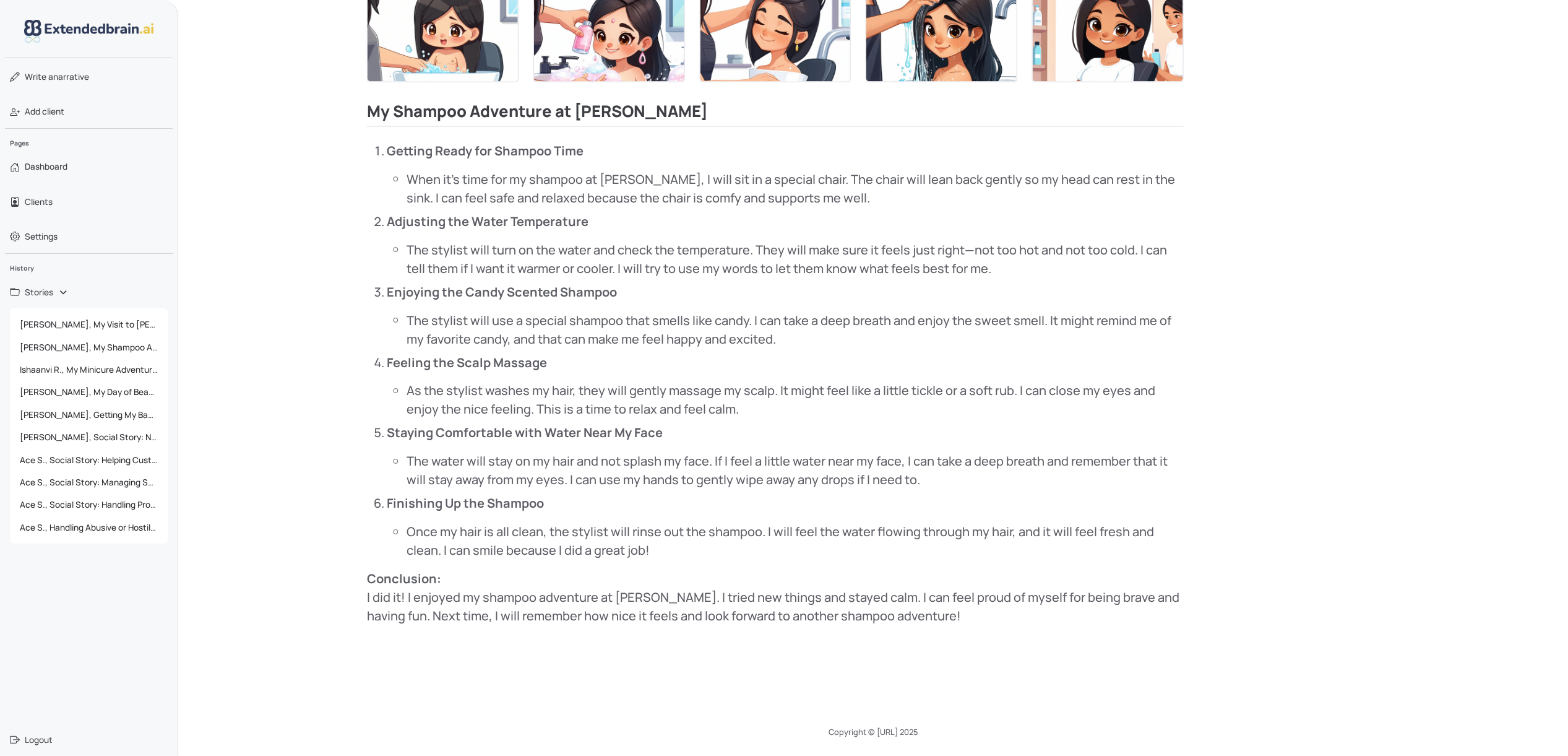
click at [887, 102] on h2 "My Shampoo Adventure at [PERSON_NAME]" at bounding box center [775, 114] width 817 height 25
